Goal: Task Accomplishment & Management: Manage account settings

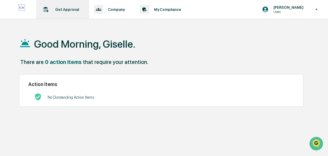
click at [63, 7] on p "Get Approval" at bounding box center [66, 9] width 32 height 5
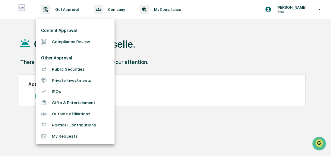
click at [59, 43] on li "Compliance Review" at bounding box center [75, 41] width 78 height 11
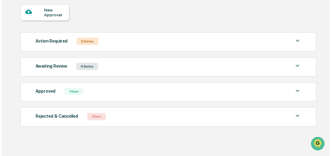
scroll to position [57, 0]
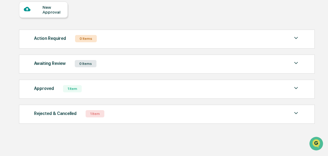
click at [49, 8] on div "New Approval" at bounding box center [53, 10] width 20 height 10
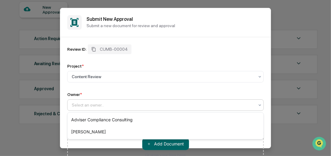
click at [172, 100] on div "Select an owner..." at bounding box center [165, 104] width 197 height 11
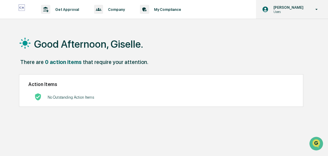
click at [291, 11] on p "Users" at bounding box center [288, 12] width 38 height 4
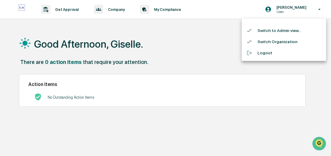
click at [285, 32] on li "Switch to Admin view..." at bounding box center [284, 30] width 84 height 11
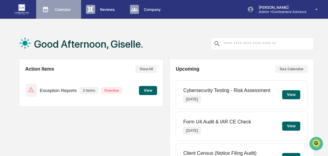
click at [57, 6] on div "Calendar Manage Tasks" at bounding box center [58, 9] width 39 height 9
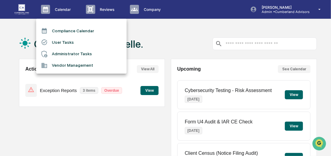
click at [64, 41] on li "User Tasks" at bounding box center [81, 41] width 90 height 11
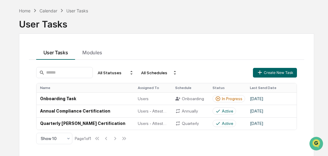
scroll to position [29, 0]
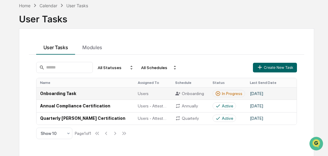
click at [264, 92] on td "[DATE]" at bounding box center [270, 93] width 49 height 12
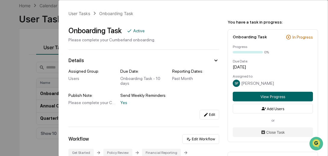
click at [323, 123] on div "You have a task in progress: Onboarding Task In Progress Progress 0% Due Date: …" at bounding box center [273, 102] width 107 height 204
click at [322, 94] on div "You have a task in progress: Onboarding Task In Progress Progress 0% Due Date: …" at bounding box center [273, 102] width 107 height 204
drag, startPoint x: 323, startPoint y: 57, endPoint x: 322, endPoint y: 78, distance: 20.8
click at [322, 78] on div "You have a task in progress: Onboarding Task In Progress Progress 0% Due Date: …" at bounding box center [273, 102] width 107 height 204
click at [33, 55] on div "User Tasks Onboarding Task Onboarding Task Active Please complete your Cumberla…" at bounding box center [164, 78] width 328 height 156
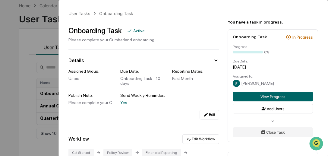
click at [21, 29] on div "User Tasks Onboarding Task Onboarding Task Active Please complete your Cumberla…" at bounding box center [164, 78] width 328 height 156
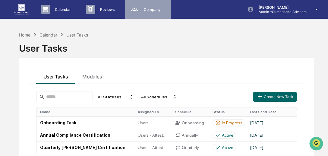
click at [154, 12] on div "Company People, Data, Settings" at bounding box center [148, 9] width 40 height 9
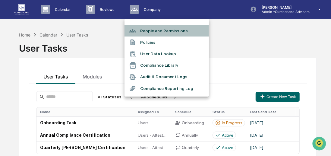
click at [158, 30] on li "People and Permissions" at bounding box center [167, 30] width 84 height 11
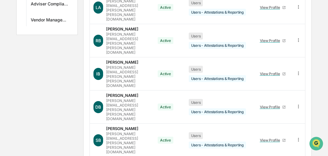
scroll to position [191, 0]
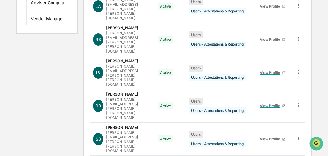
click at [116, 146] on body "Calendar Manage Tasks Reviews Approval Management Company People, Data, Setting…" at bounding box center [164, 28] width 328 height 439
click at [107, 147] on body "Calendar Manage Tasks Reviews Approval Management Company People, Data, Setting…" at bounding box center [164, 28] width 328 height 439
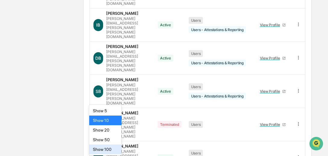
click at [108, 150] on div "Show 100" at bounding box center [105, 149] width 33 height 10
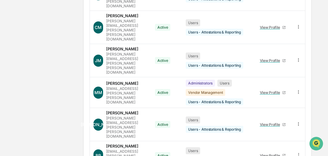
scroll to position [908, 0]
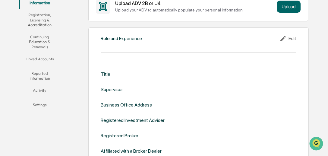
scroll to position [120, 0]
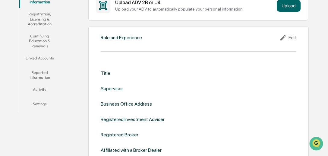
click at [43, 60] on button "Linked Accounts" at bounding box center [39, 59] width 41 height 14
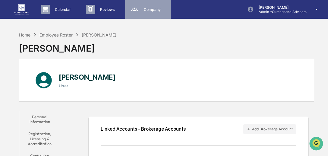
click at [164, 14] on div "Company People, Data, Settings" at bounding box center [148, 9] width 40 height 9
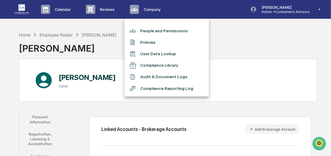
click at [176, 75] on li "Audit & Document Logs" at bounding box center [167, 76] width 84 height 11
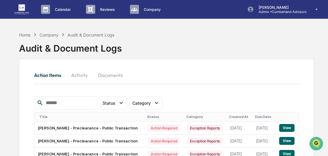
scroll to position [136, 0]
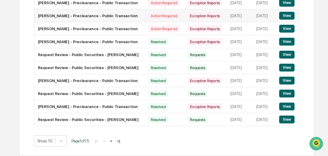
click at [290, 12] on button "View" at bounding box center [286, 16] width 15 height 8
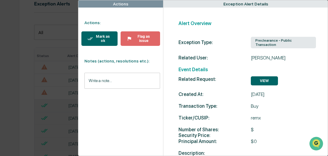
click at [100, 42] on div "Mark as ok" at bounding box center [102, 38] width 18 height 8
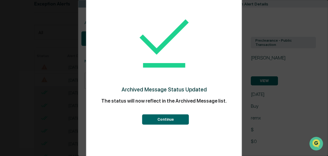
click at [173, 119] on button "Continue" at bounding box center [165, 119] width 47 height 10
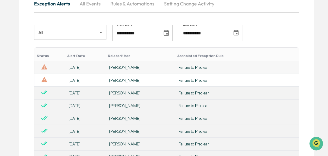
click at [223, 69] on td "Failure to Preclear" at bounding box center [237, 67] width 124 height 13
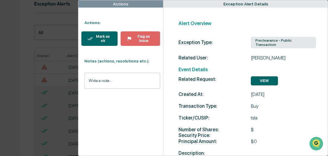
click at [103, 40] on div "Mark as ok" at bounding box center [102, 38] width 18 height 8
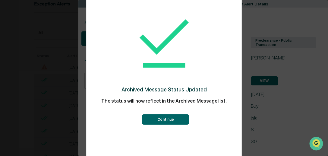
click at [180, 122] on button "Continue" at bounding box center [165, 119] width 47 height 10
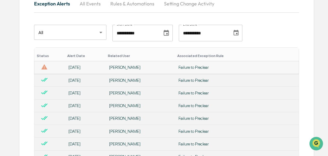
click at [196, 62] on td "Failure to Preclear" at bounding box center [237, 67] width 124 height 13
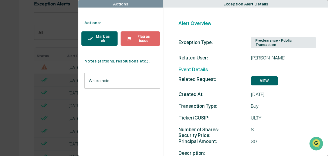
click at [102, 46] on div "Mark as ok Flag as issue" at bounding box center [119, 38] width 82 height 27
click at [95, 37] on div "Mark as ok" at bounding box center [102, 38] width 18 height 8
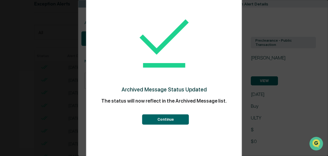
click at [157, 121] on button "Continue" at bounding box center [165, 119] width 47 height 10
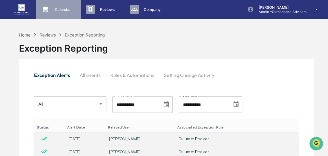
click at [61, 11] on div "Calendar Manage Tasks" at bounding box center [58, 9] width 39 height 9
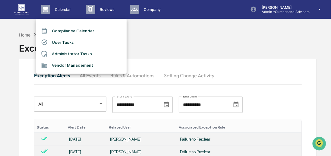
click at [109, 7] on div at bounding box center [165, 78] width 331 height 156
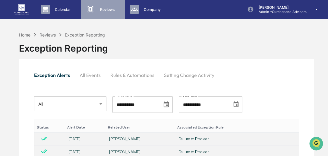
click at [111, 10] on p "Reviews" at bounding box center [106, 9] width 23 height 5
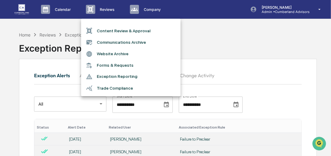
click at [154, 8] on div at bounding box center [165, 78] width 331 height 156
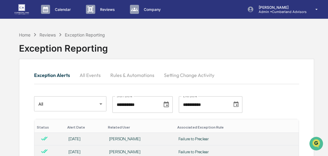
click at [154, 8] on p "Company" at bounding box center [151, 9] width 25 height 5
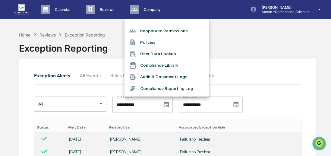
click at [190, 76] on li "Audit & Document Logs" at bounding box center [167, 76] width 84 height 11
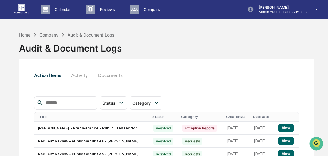
click at [84, 76] on button "Activity" at bounding box center [79, 75] width 27 height 14
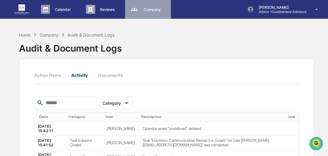
click at [144, 13] on div "Company People, Data, Settings" at bounding box center [148, 9] width 40 height 9
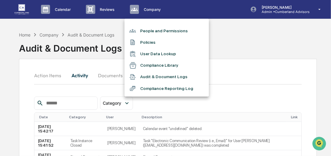
click at [86, 18] on div at bounding box center [165, 78] width 331 height 156
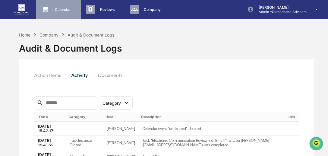
click at [62, 8] on p "Calendar" at bounding box center [62, 9] width 24 height 5
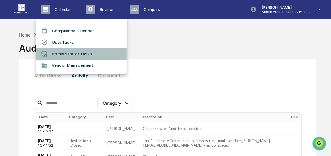
click at [77, 54] on li "Administrator Tasks" at bounding box center [81, 53] width 90 height 11
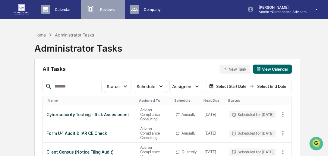
click at [112, 12] on div "Reviews Approval Management" at bounding box center [103, 9] width 38 height 9
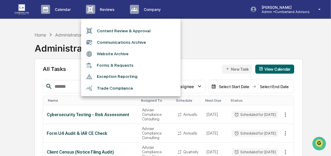
click at [213, 40] on div at bounding box center [165, 78] width 331 height 156
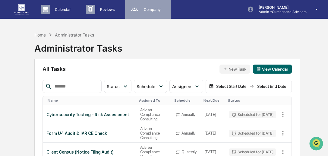
click at [152, 11] on p "Company" at bounding box center [151, 9] width 25 height 5
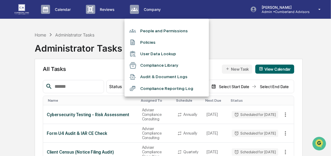
click at [150, 26] on li "People and Permissions" at bounding box center [167, 30] width 84 height 11
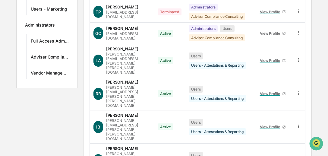
scroll to position [191, 0]
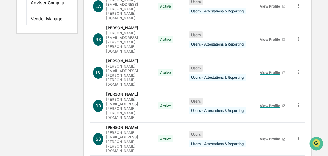
click at [115, 147] on body "Calendar Manage Tasks Reviews Approval Management Company People, Data, Setting…" at bounding box center [164, 28] width 328 height 439
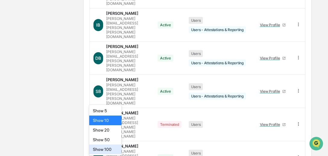
click at [115, 147] on div "Show 100" at bounding box center [105, 149] width 33 height 10
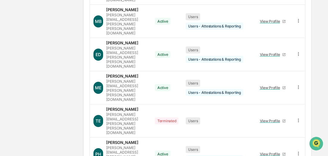
scroll to position [908, 0]
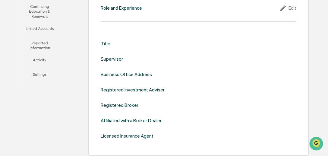
scroll to position [13, 0]
